Goal: Information Seeking & Learning: Learn about a topic

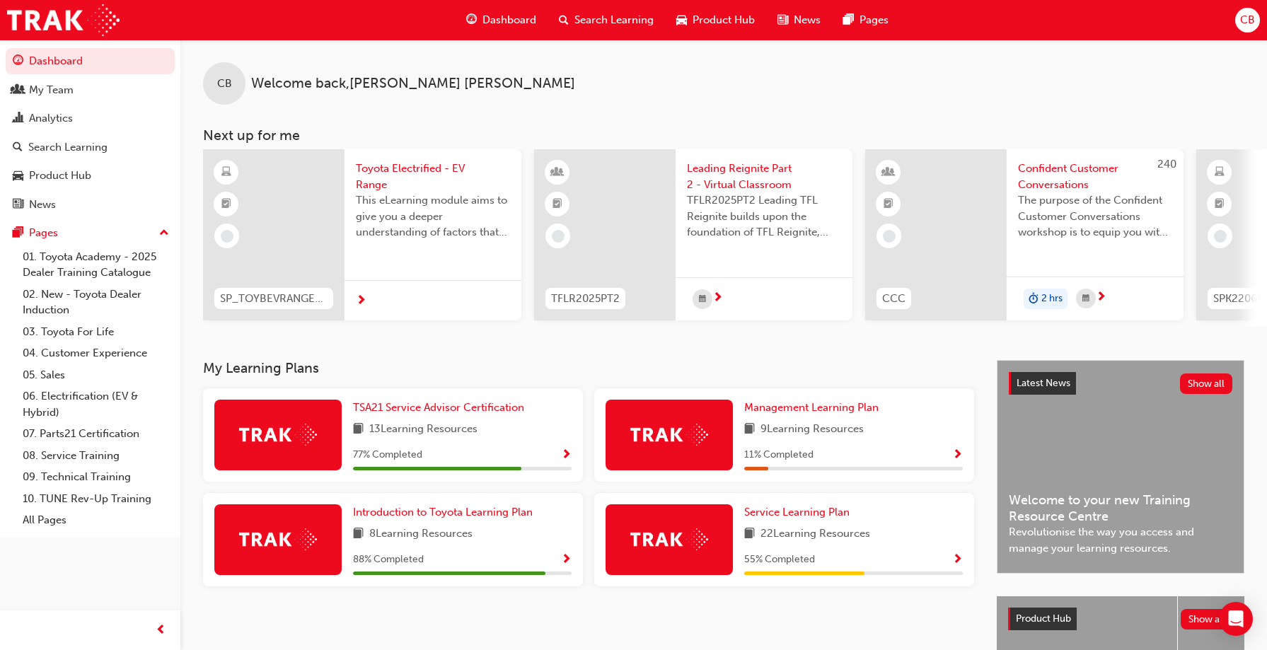
click at [618, 19] on span "Search Learning" at bounding box center [614, 20] width 79 height 16
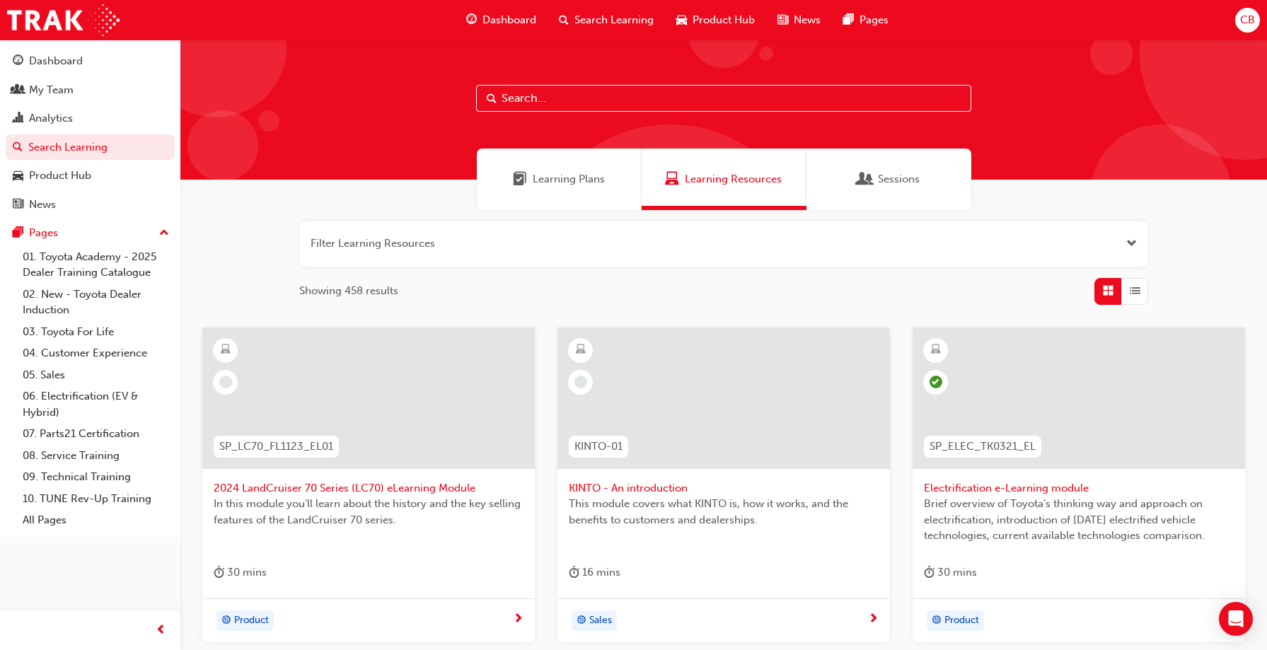
click at [539, 96] on input "text" at bounding box center [723, 98] width 495 height 27
type input "tdi"
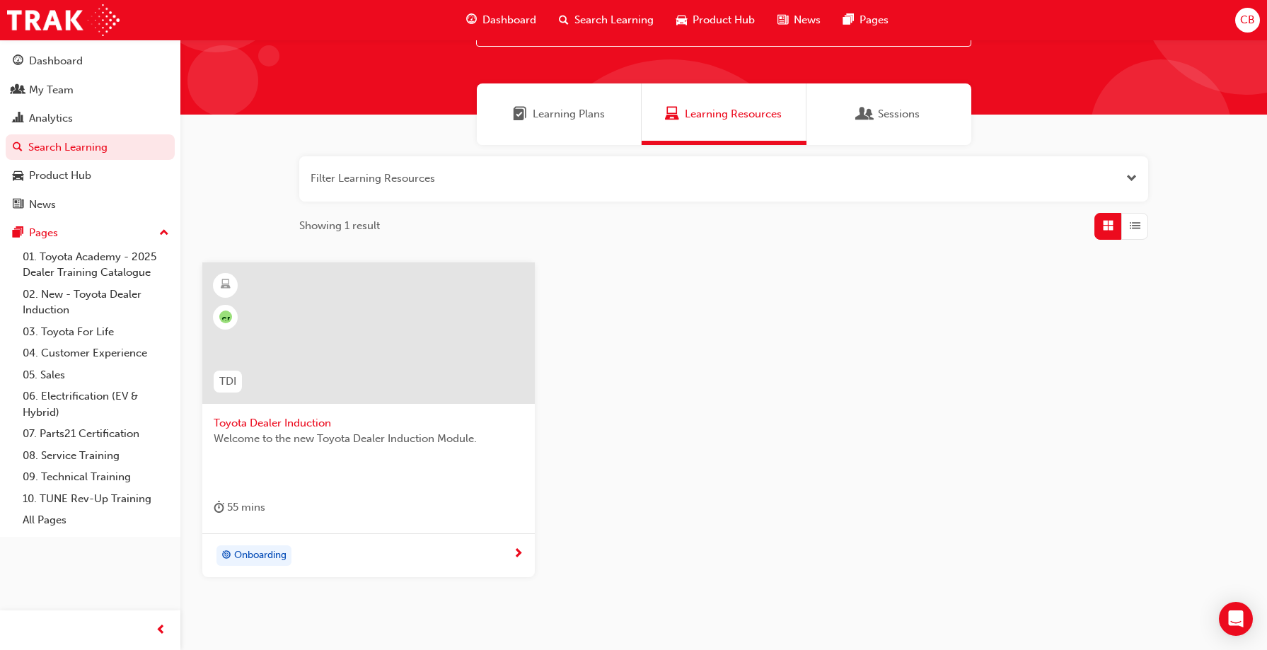
scroll to position [130, 0]
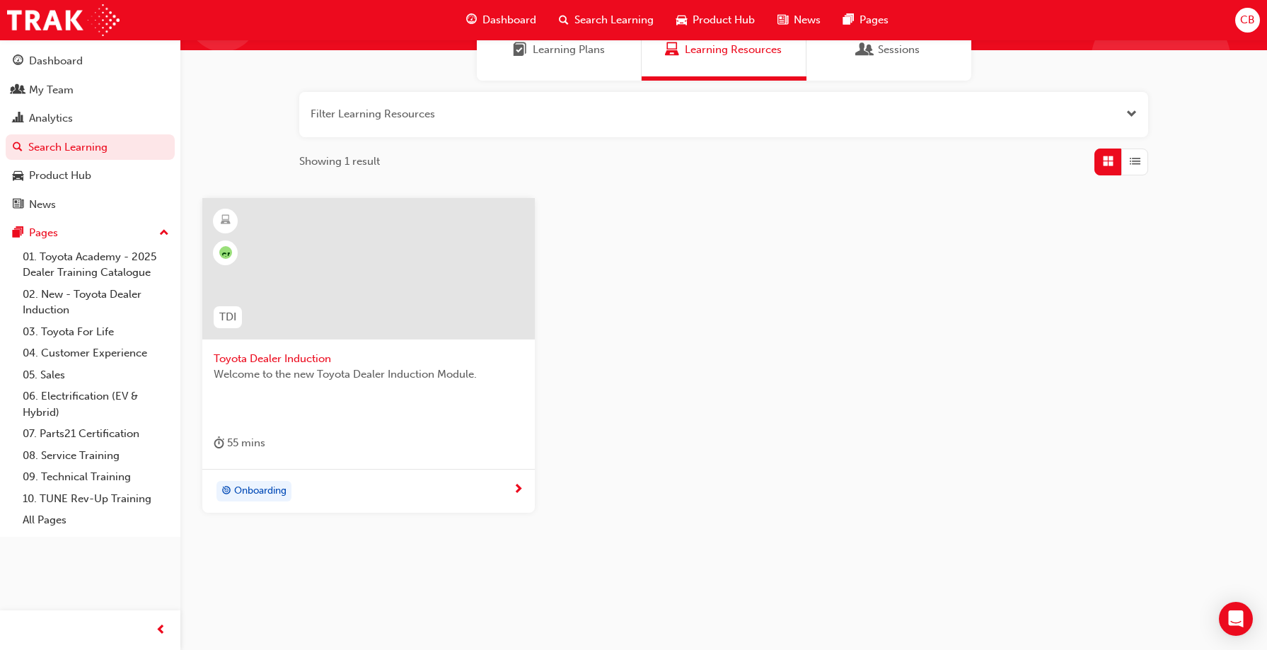
click at [258, 488] on span "Onboarding" at bounding box center [260, 491] width 52 height 16
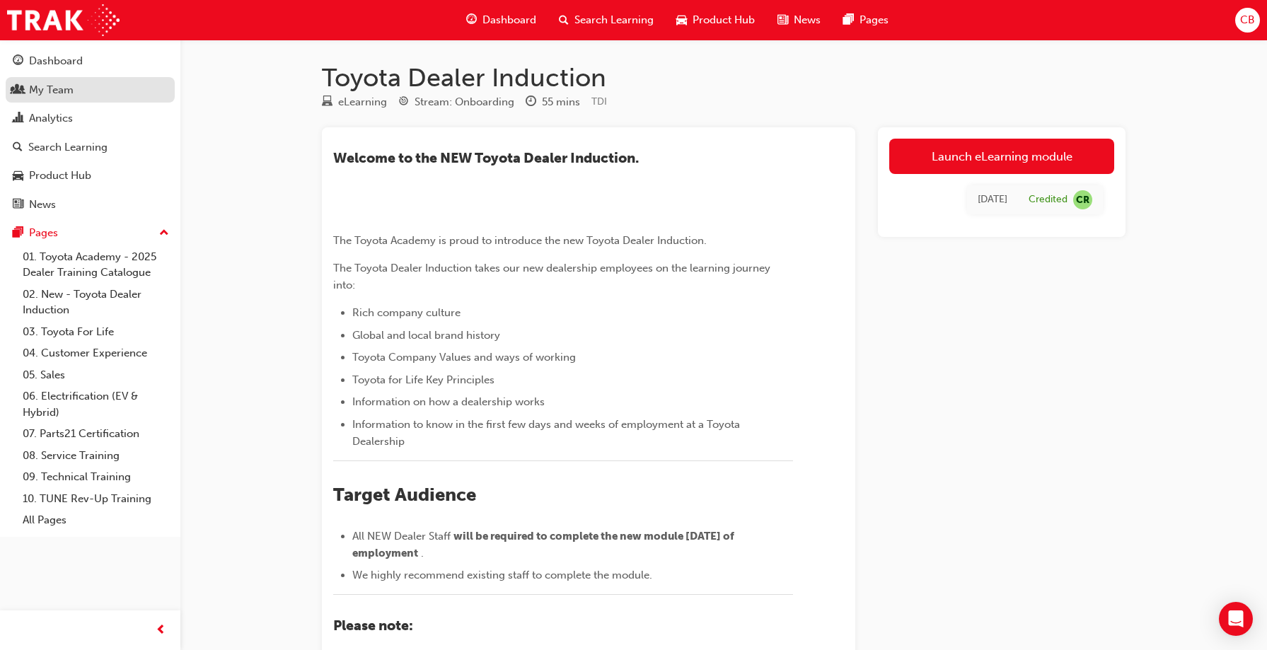
click at [53, 90] on div "My Team" at bounding box center [51, 90] width 45 height 16
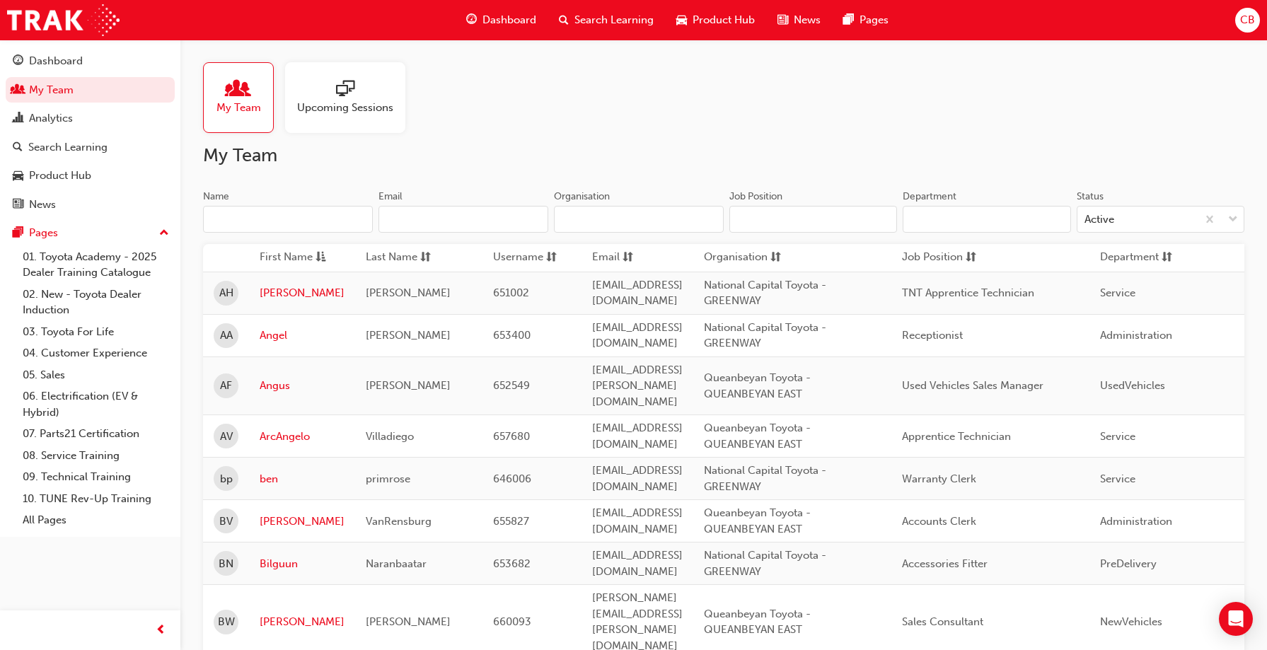
click at [335, 111] on span "Upcoming Sessions" at bounding box center [345, 108] width 96 height 16
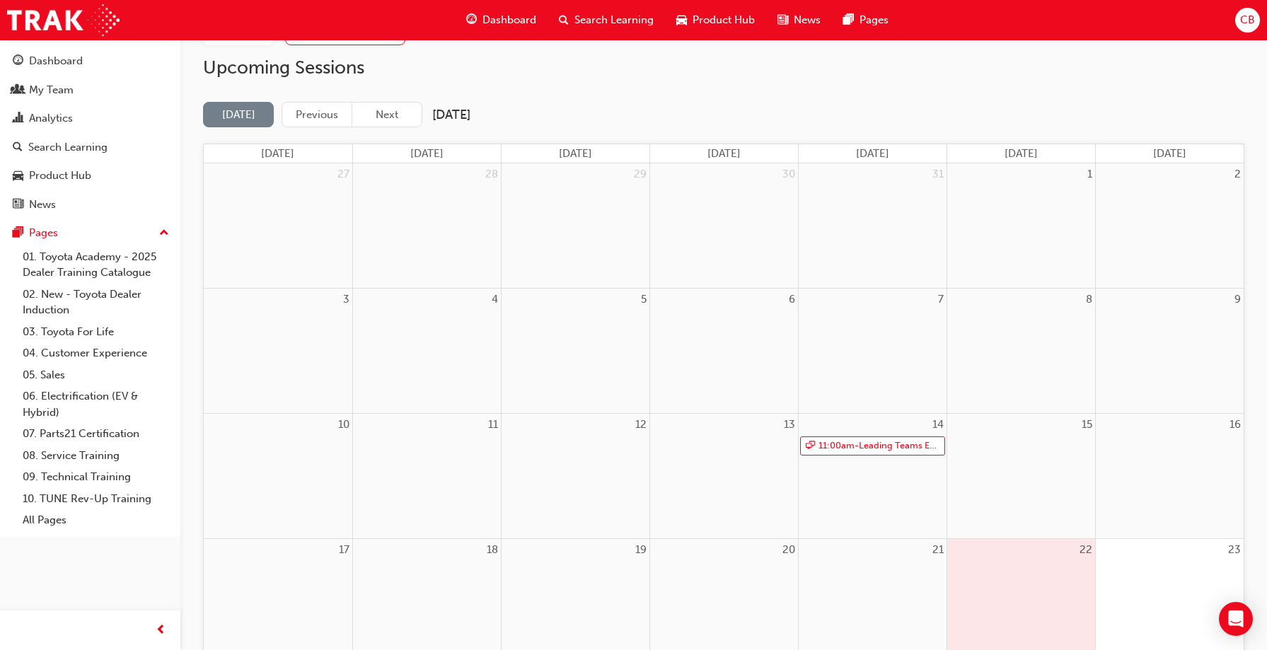
scroll to position [283, 0]
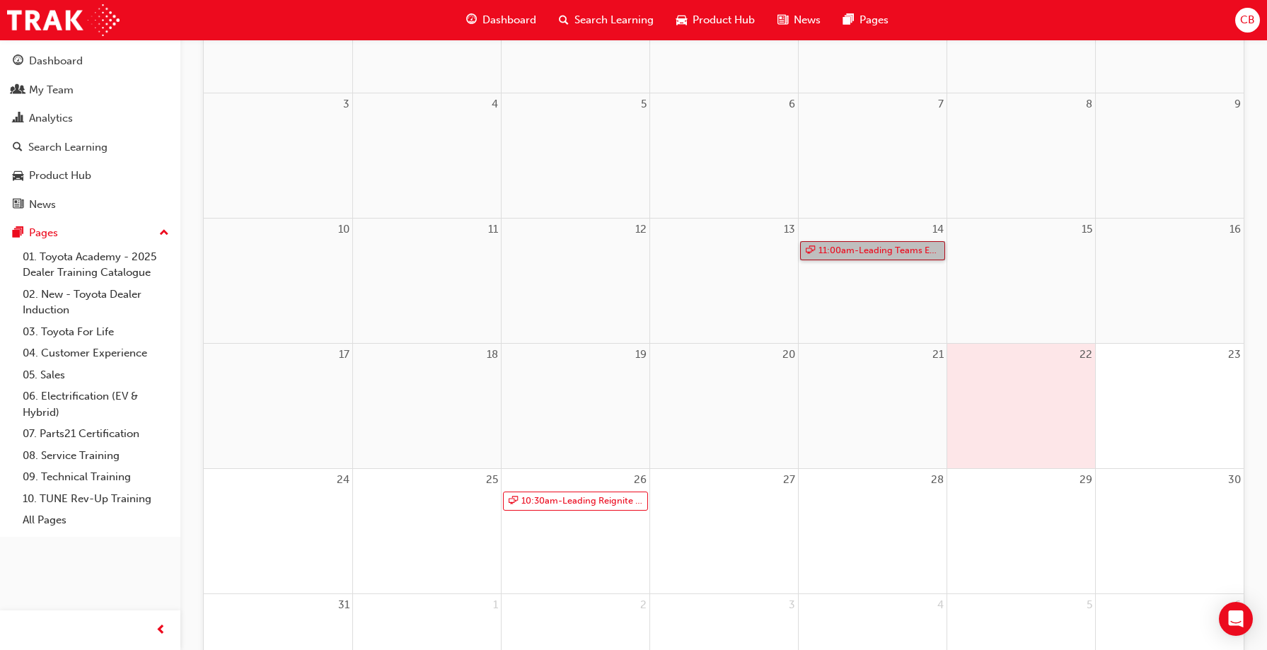
click at [873, 251] on link "11:00am - Leading Teams Effectively" at bounding box center [872, 250] width 145 height 19
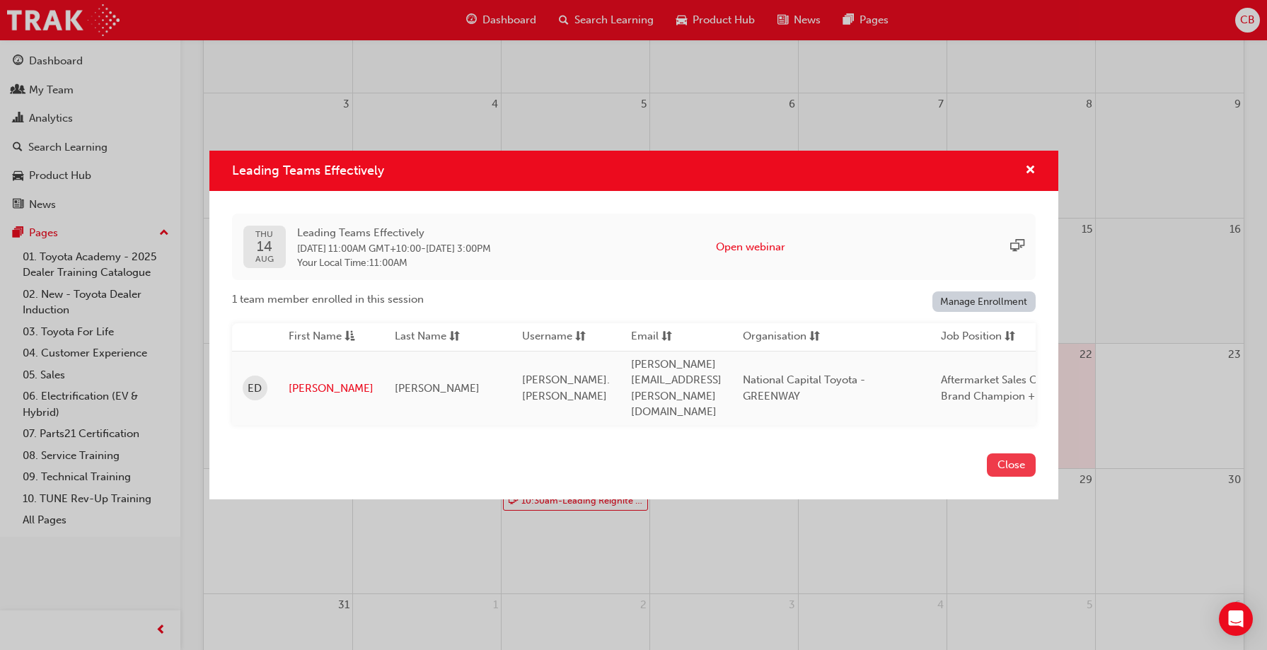
click at [1012, 457] on button "Close" at bounding box center [1011, 465] width 49 height 23
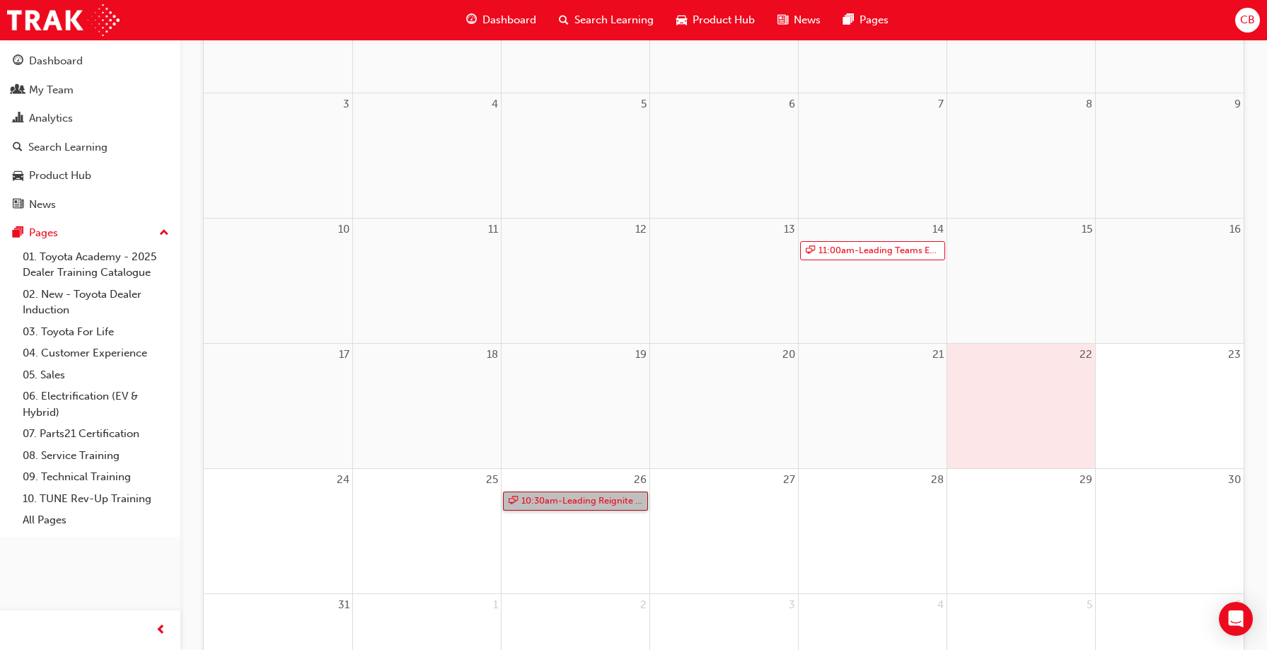
click at [560, 502] on link "10:30am - Leading Reignite Part 2 - Virtual Classroom" at bounding box center [575, 501] width 145 height 19
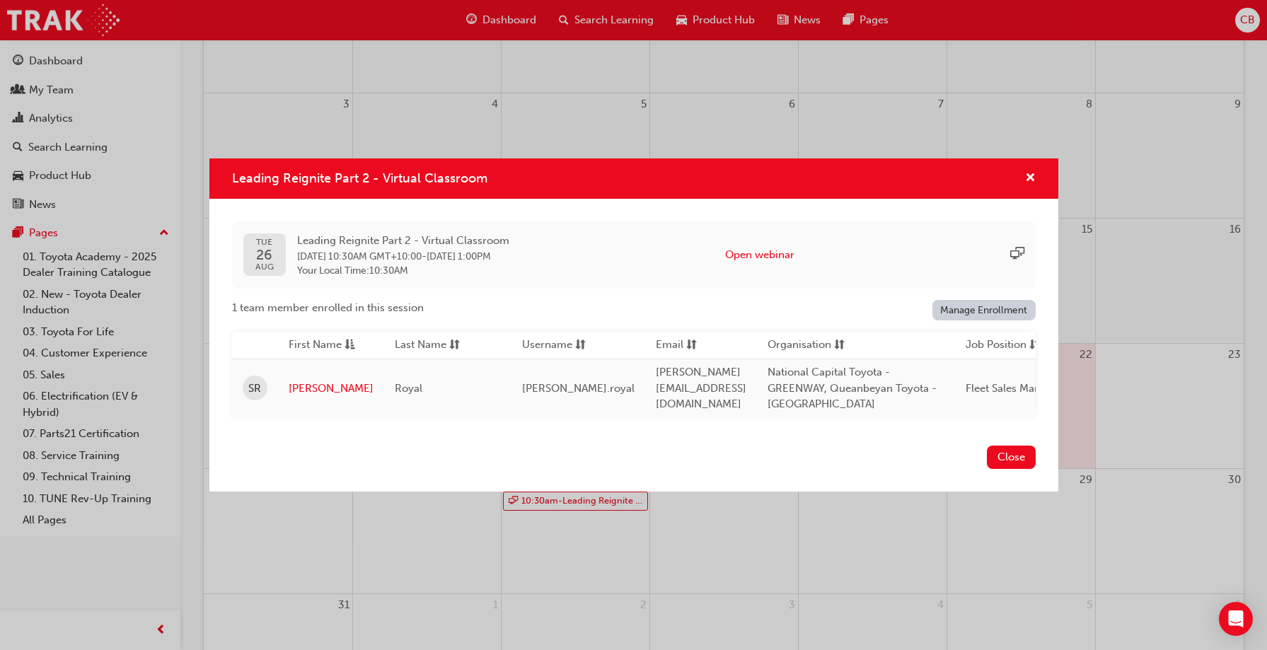
click at [1006, 469] on button "Close" at bounding box center [1011, 457] width 49 height 23
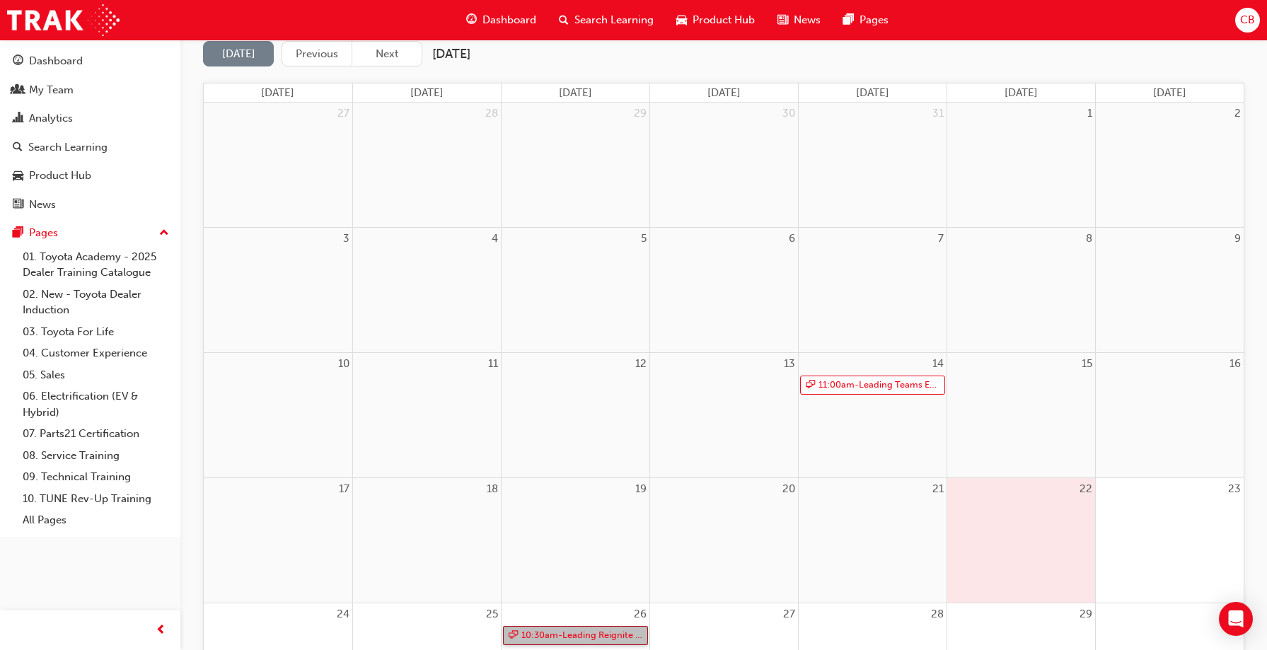
scroll to position [0, 0]
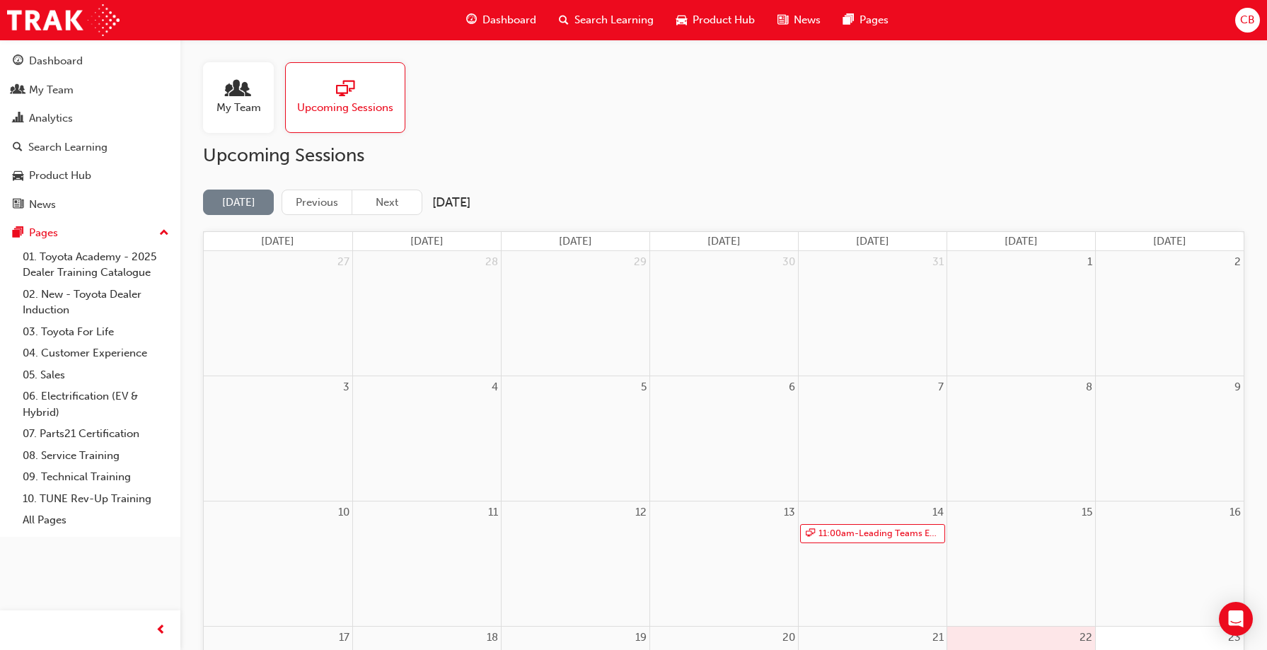
click at [228, 105] on span "My Team" at bounding box center [239, 108] width 45 height 16
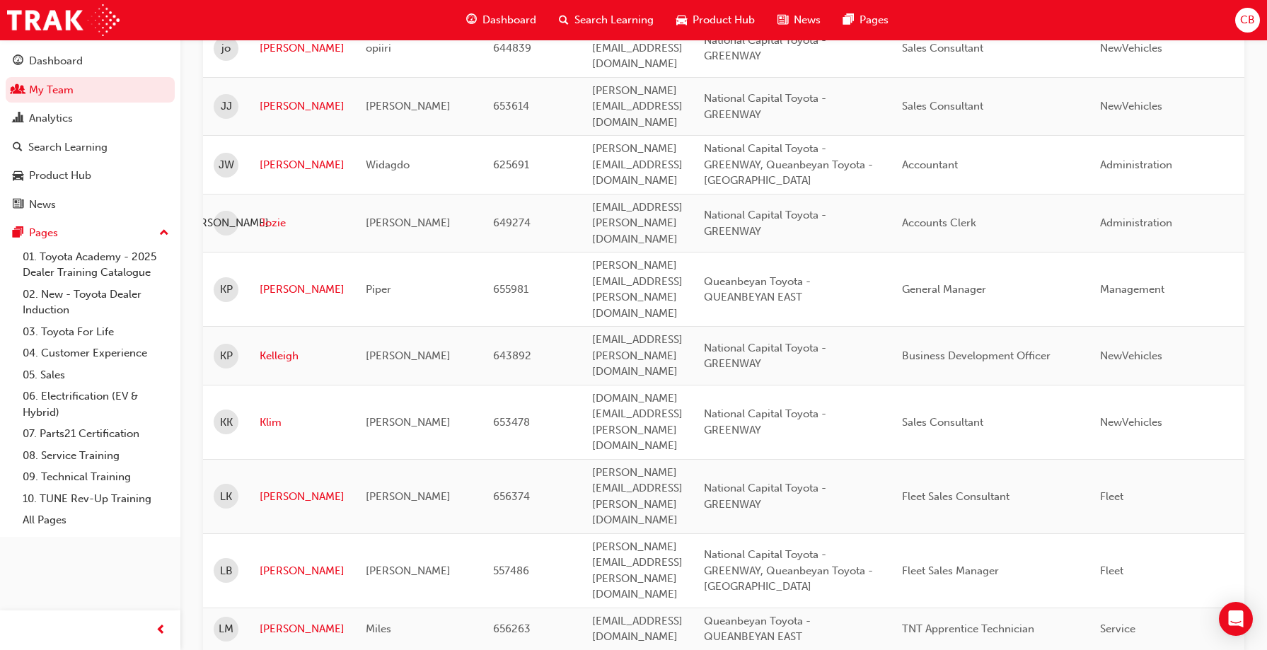
scroll to position [2106, 0]
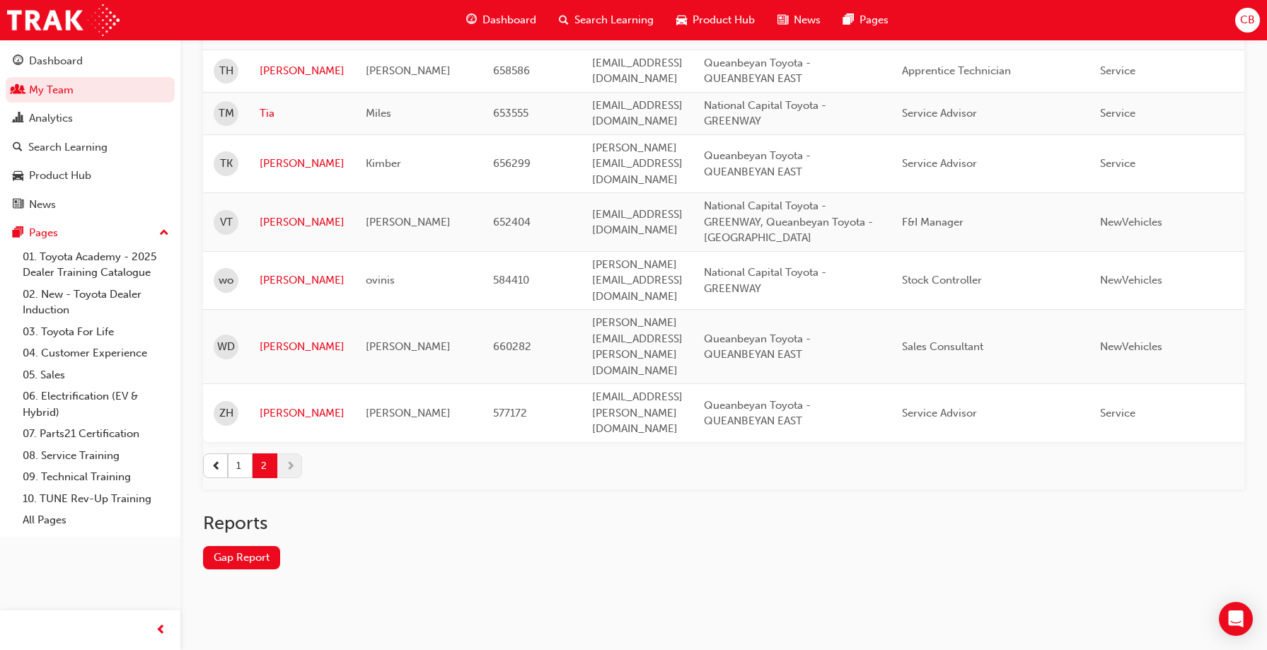
scroll to position [615, 0]
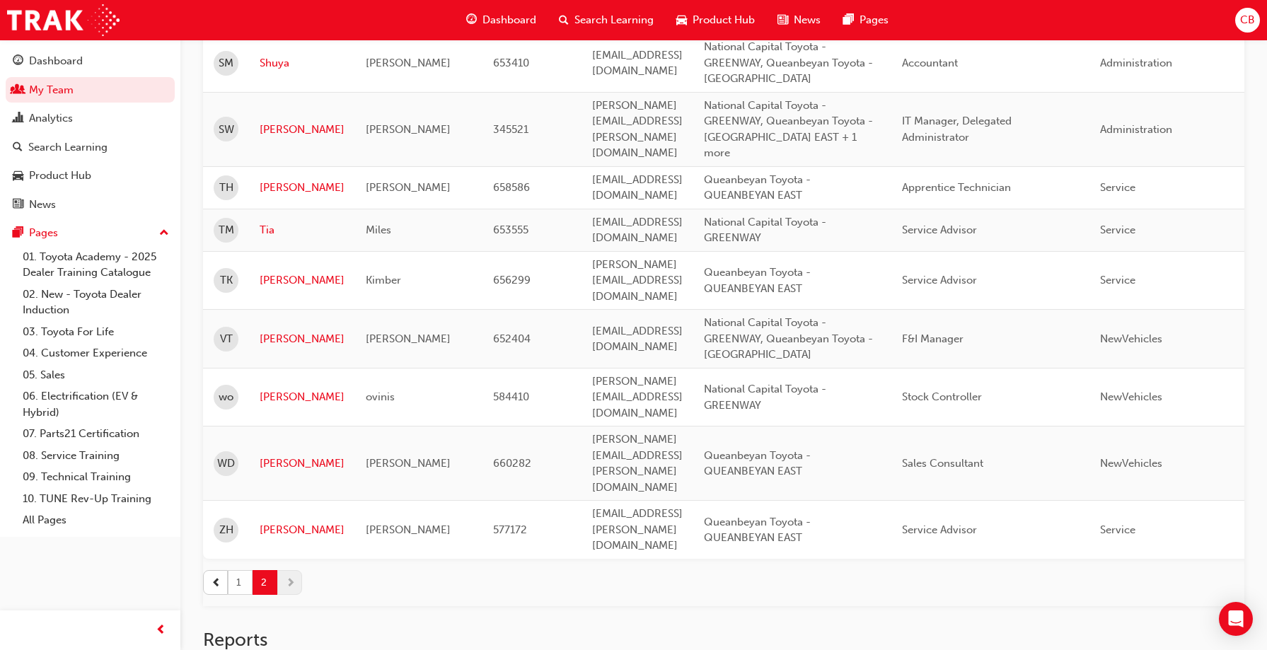
click at [245, 570] on button "1" at bounding box center [240, 582] width 25 height 25
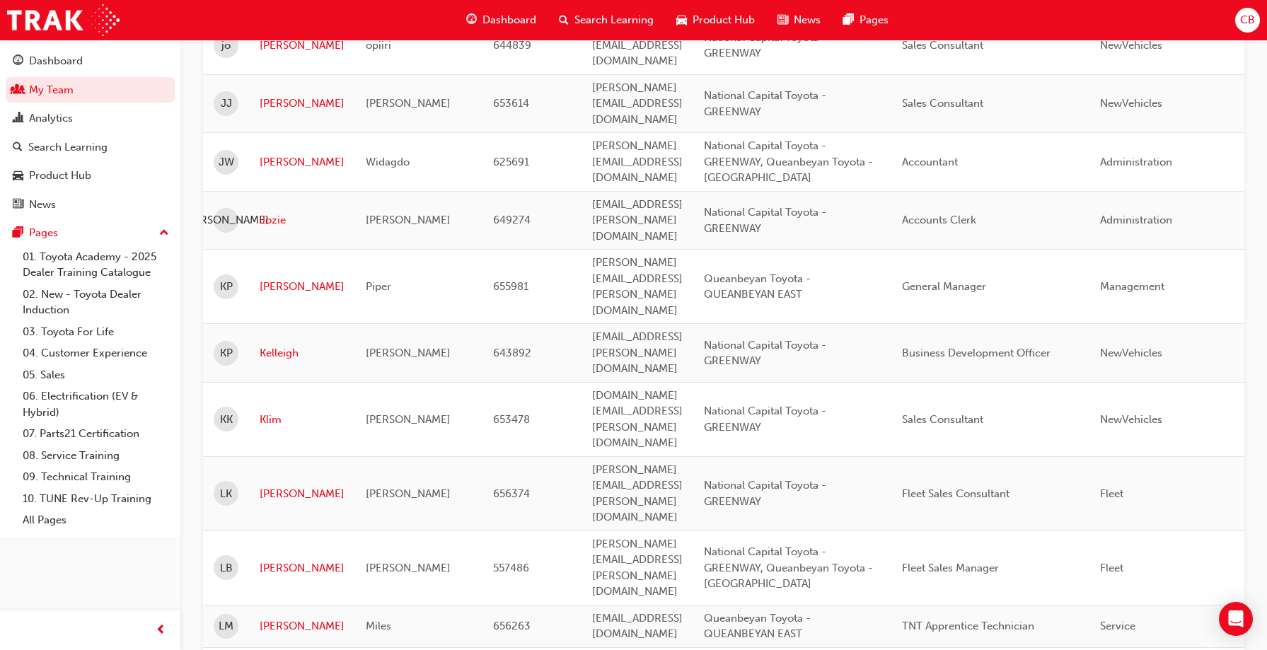
scroll to position [1964, 0]
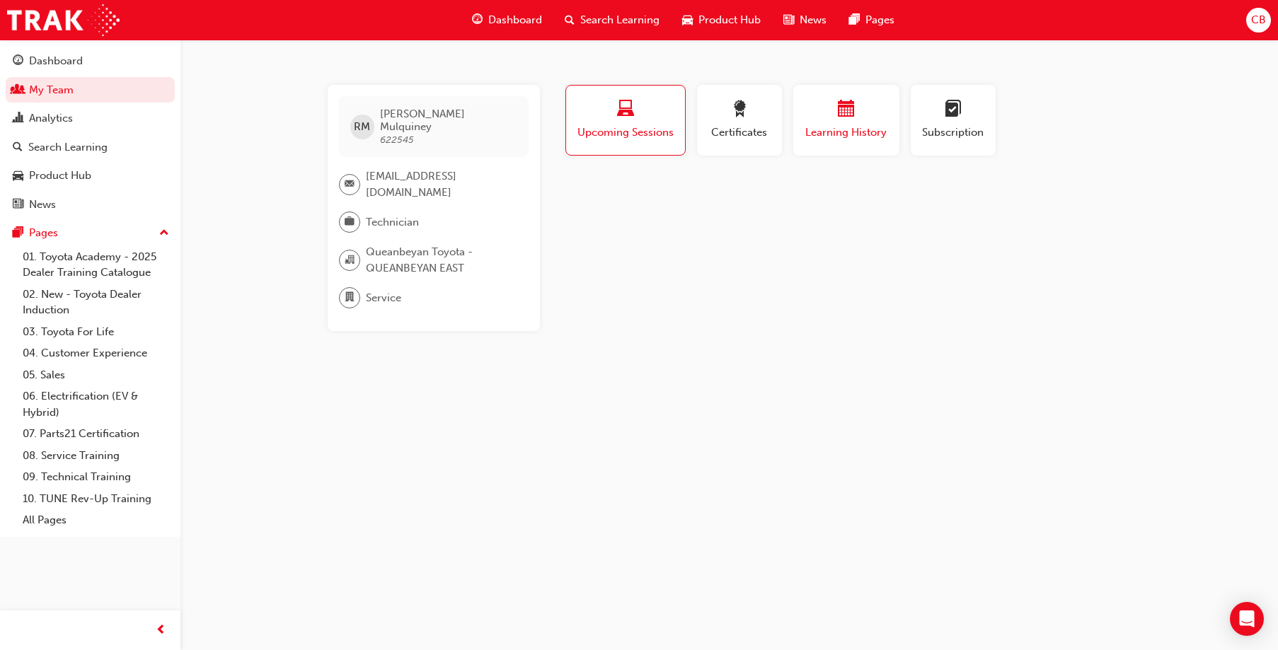
click at [844, 133] on span "Learning History" at bounding box center [846, 133] width 85 height 16
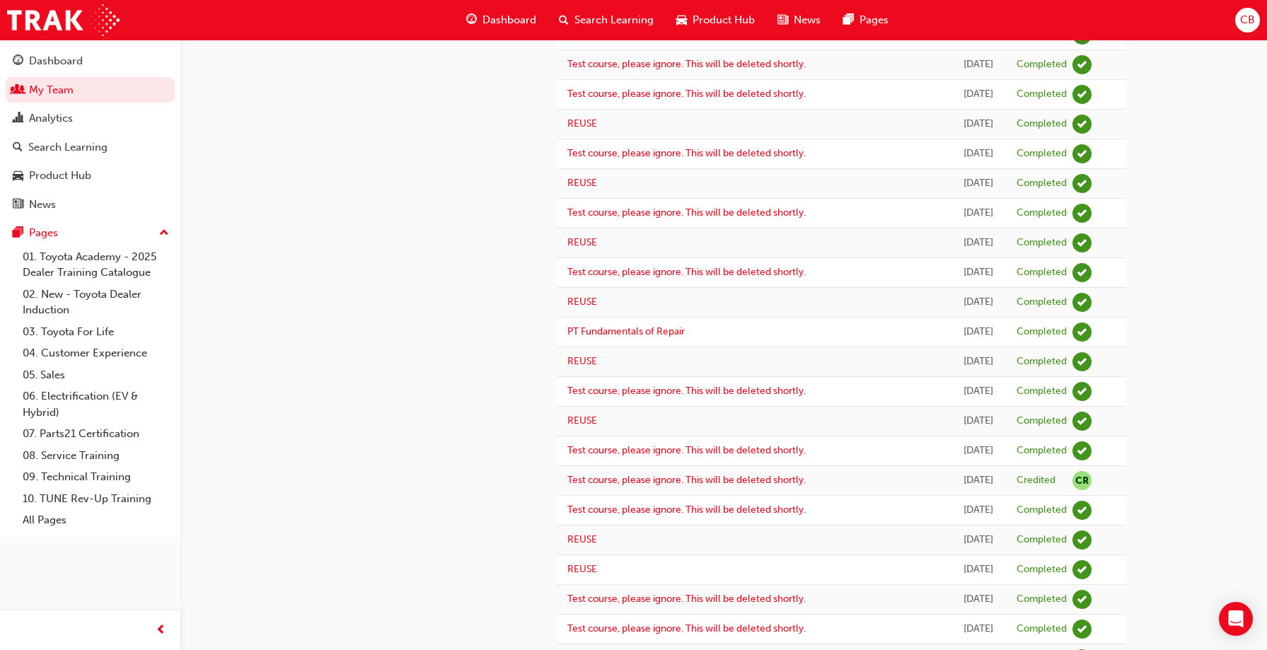
scroll to position [354, 0]
